Goal: Information Seeking & Learning: Learn about a topic

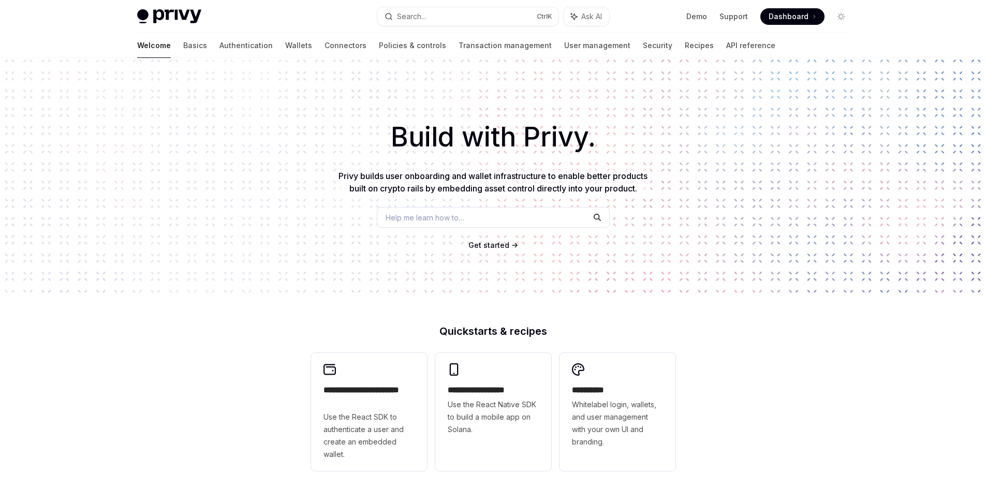
click at [491, 248] on span "Get started" at bounding box center [489, 245] width 41 height 9
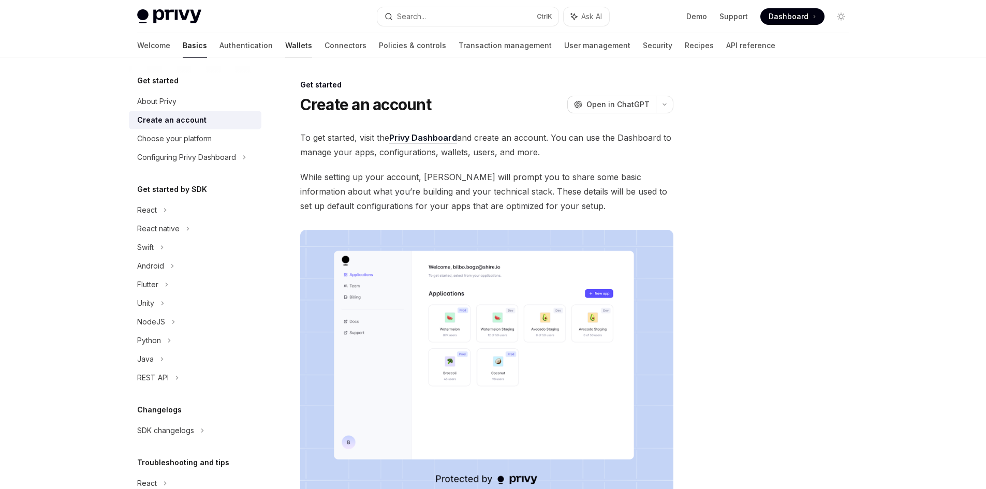
click at [285, 46] on link "Wallets" at bounding box center [298, 45] width 27 height 25
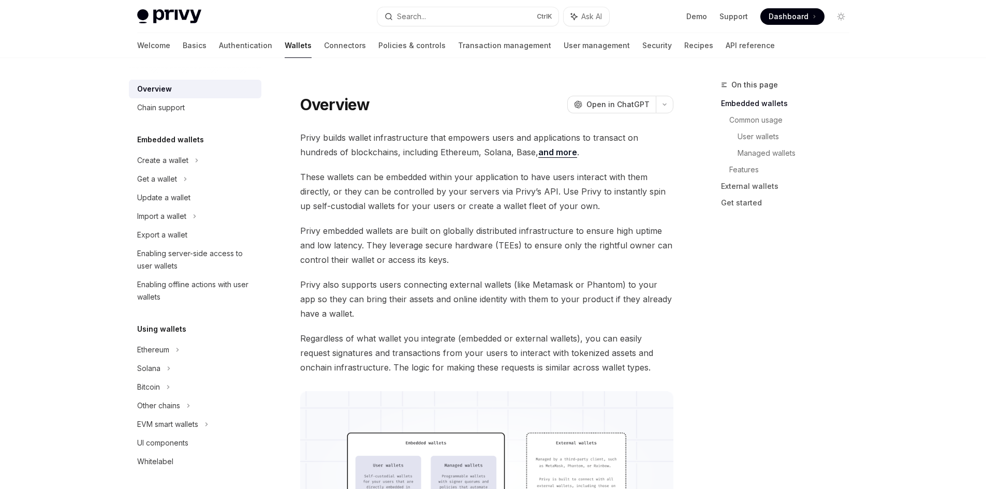
drag, startPoint x: 165, startPoint y: 135, endPoint x: 188, endPoint y: 143, distance: 24.7
click at [165, 135] on h5 "Embedded wallets" at bounding box center [170, 140] width 67 height 12
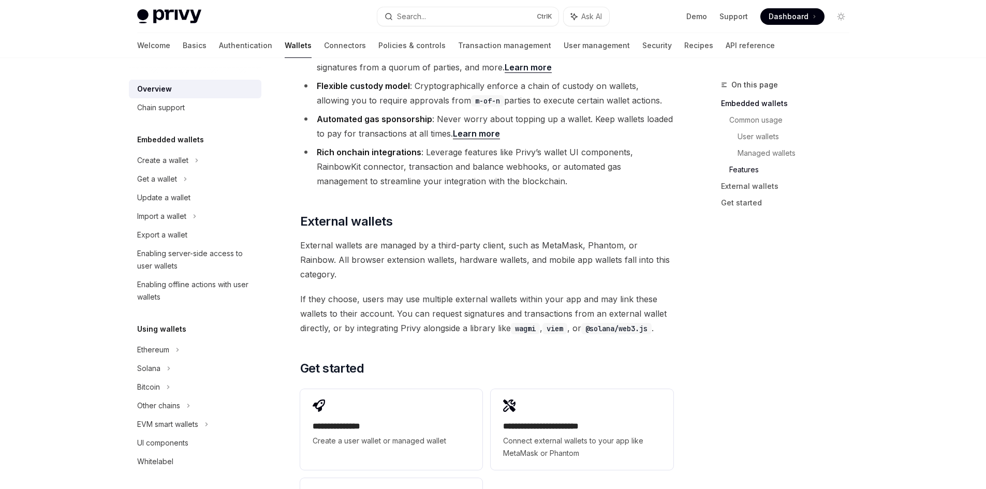
scroll to position [1572, 0]
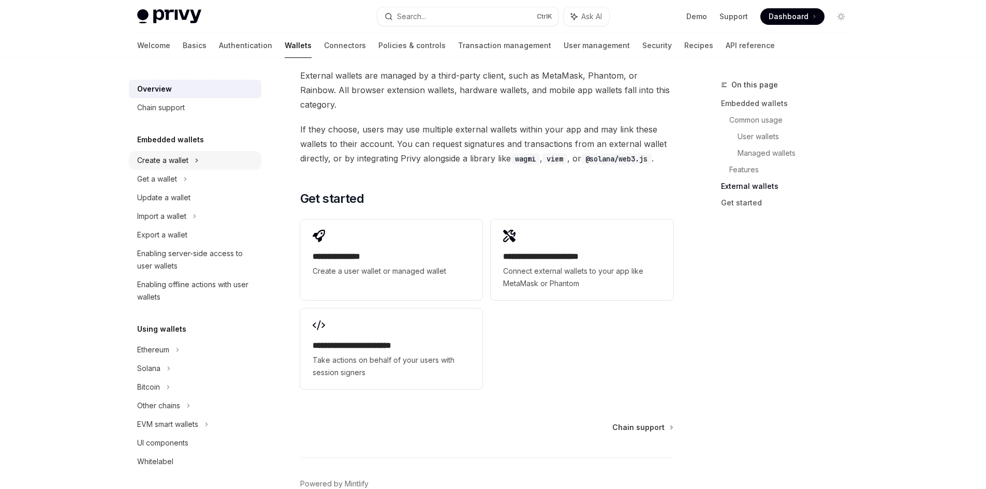
click at [172, 161] on div "Create a wallet" at bounding box center [162, 160] width 51 height 12
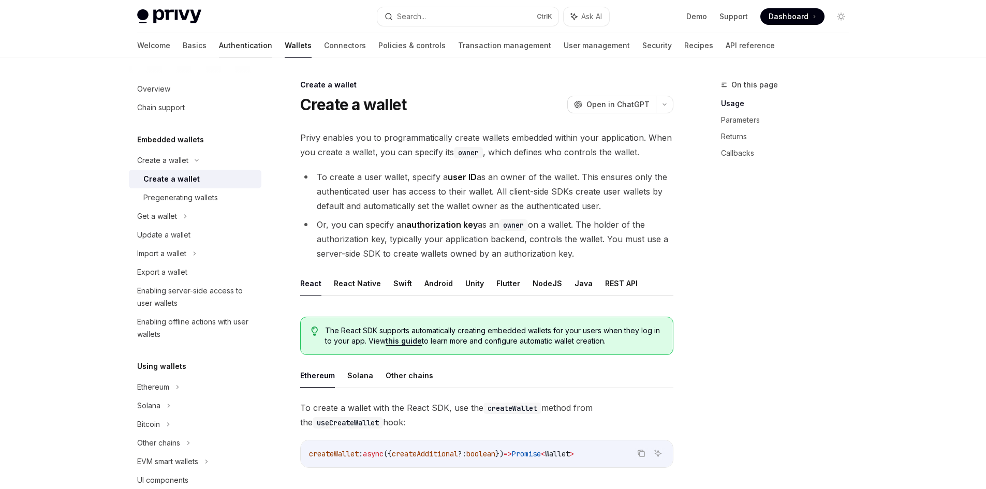
click at [219, 44] on link "Authentication" at bounding box center [245, 45] width 53 height 25
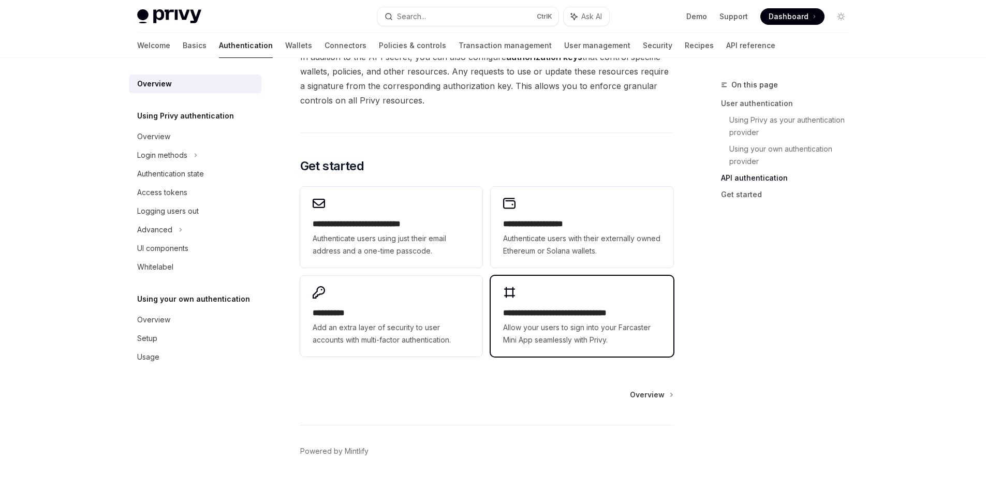
scroll to position [810, 0]
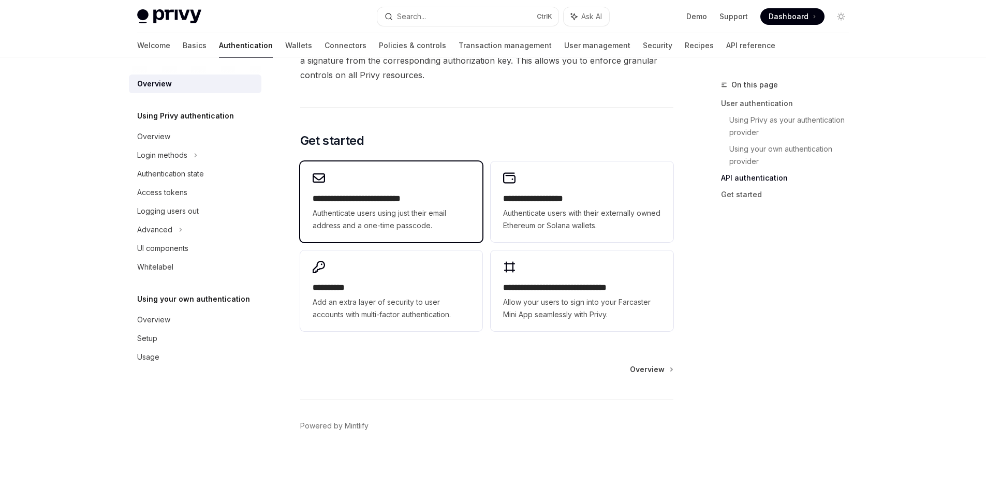
click at [393, 196] on h2 "**********" at bounding box center [391, 199] width 157 height 12
type textarea "*"
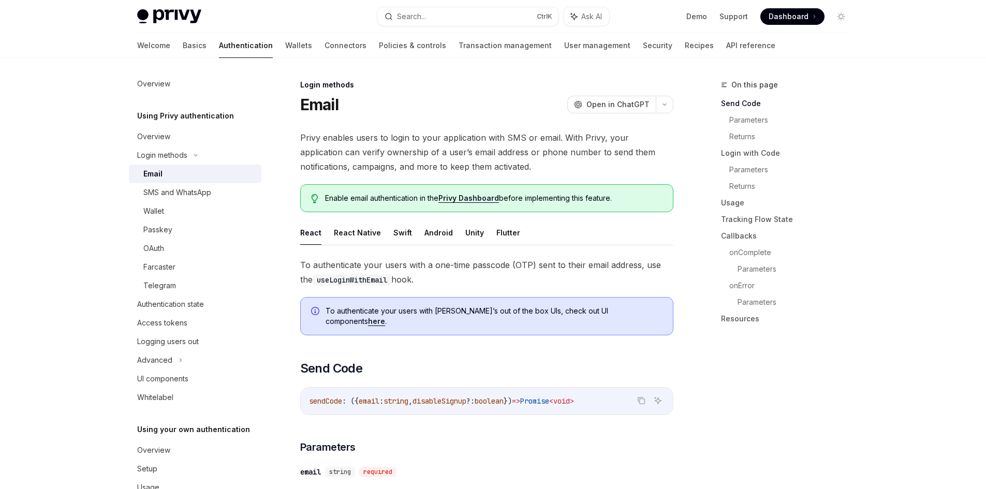
click at [621, 93] on div "Login methods Email OpenAI Open in ChatGPT" at bounding box center [486, 97] width 373 height 34
click at [663, 105] on icon "button" at bounding box center [665, 105] width 12 height 4
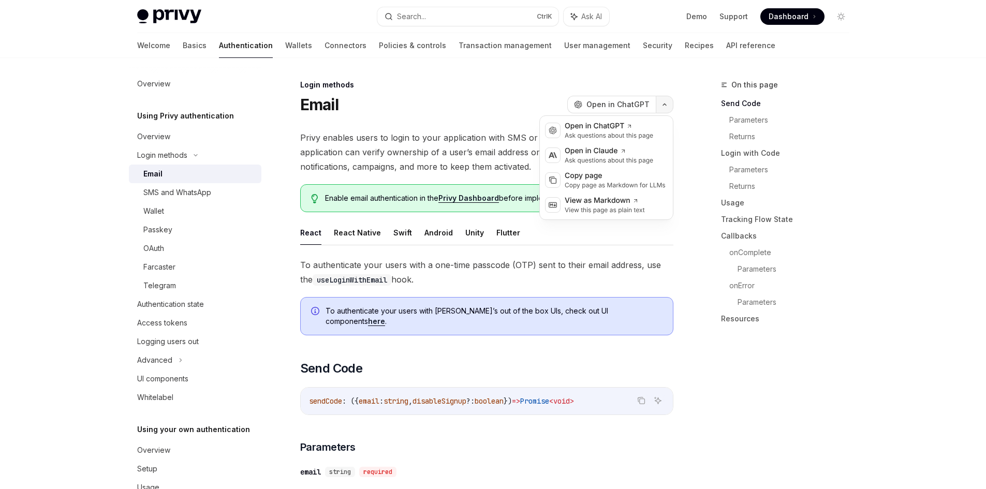
click at [665, 103] on icon "button" at bounding box center [665, 105] width 12 height 4
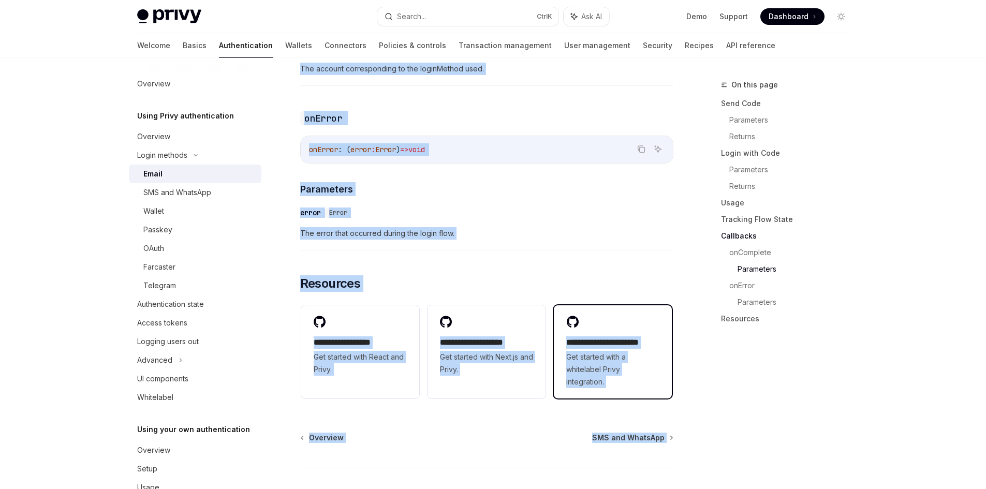
scroll to position [2046, 0]
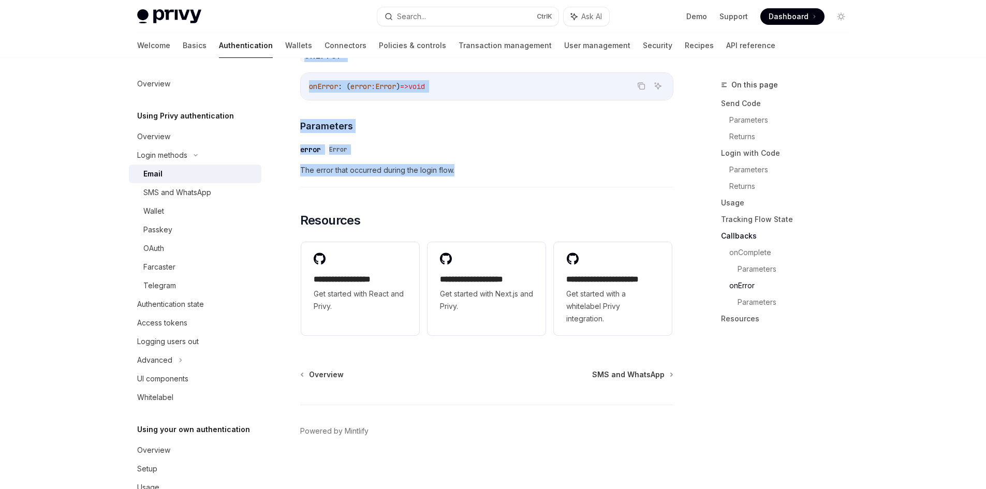
drag, startPoint x: 299, startPoint y: 83, endPoint x: 625, endPoint y: 164, distance: 336.2
copy div "Login methods Email OpenAI Open in ChatGPT OpenAI Open in ChatGPT Privy enables…"
